Goal: Information Seeking & Learning: Learn about a topic

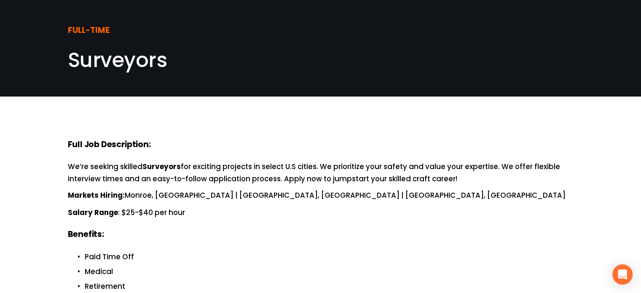
click at [99, 57] on span "Surveyors" at bounding box center [117, 60] width 99 height 28
click at [102, 32] on strong "FULL-TIME" at bounding box center [89, 31] width 42 height 14
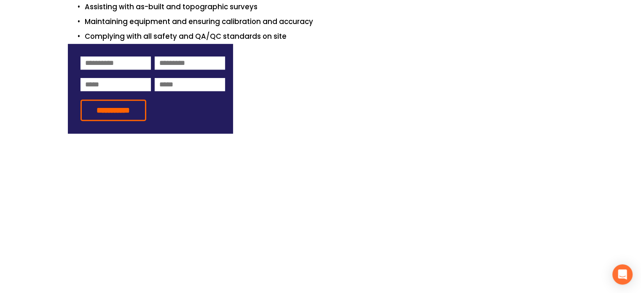
scroll to position [545, 0]
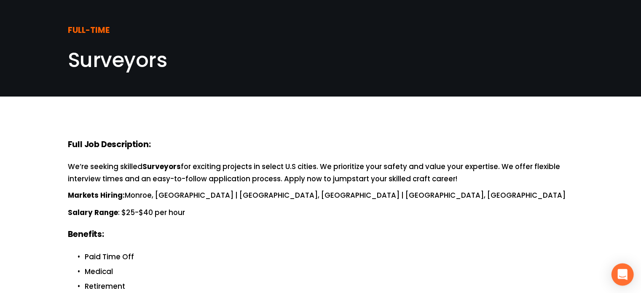
click at [624, 271] on icon "Open Intercom Messenger" at bounding box center [622, 274] width 10 height 11
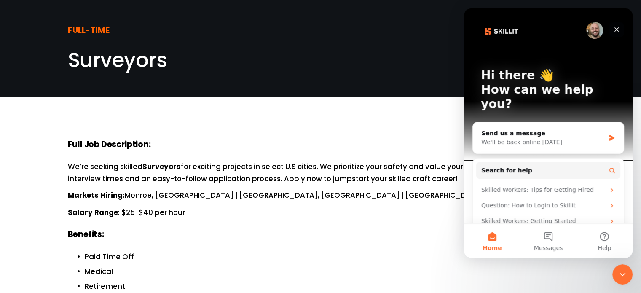
click at [617, 30] on icon "Close" at bounding box center [616, 29] width 7 height 7
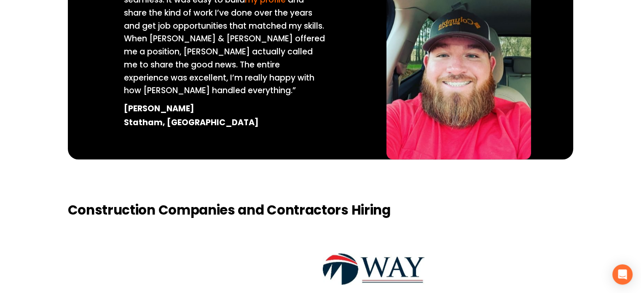
scroll to position [944, 0]
